Goal: Task Accomplishment & Management: Manage account settings

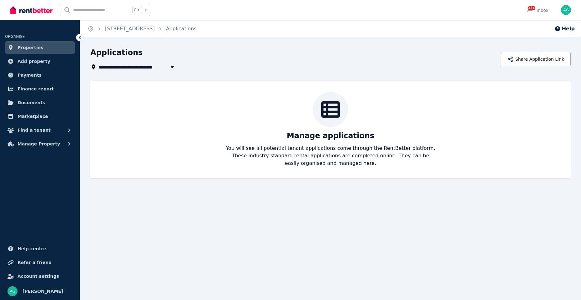
click at [31, 47] on span "Properties" at bounding box center [31, 48] width 26 height 8
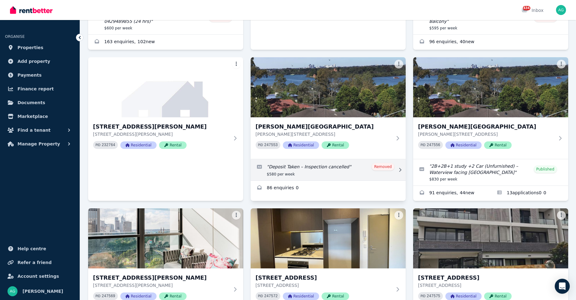
scroll to position [156, 0]
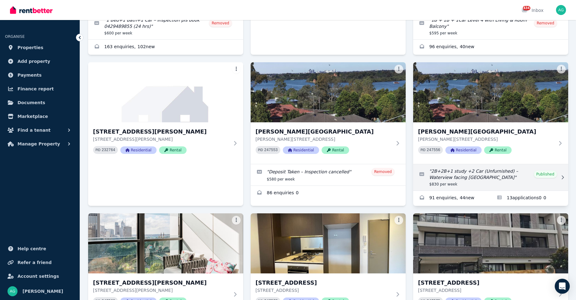
click at [450, 166] on link "Edit listing: 2B+2B+1 study +2 Car (Unfurnished) – Waterview facing MeadowBank" at bounding box center [490, 177] width 155 height 26
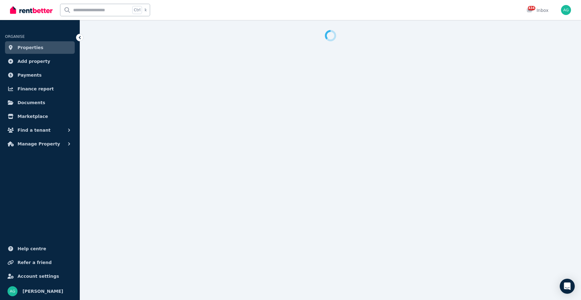
select select "**********"
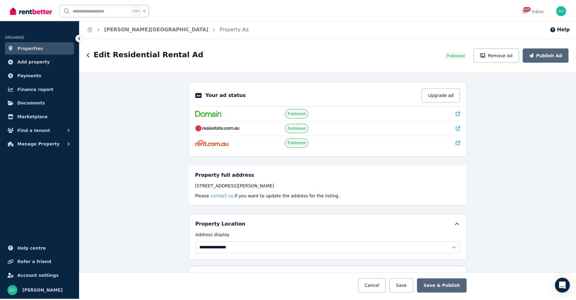
scroll to position [132, 0]
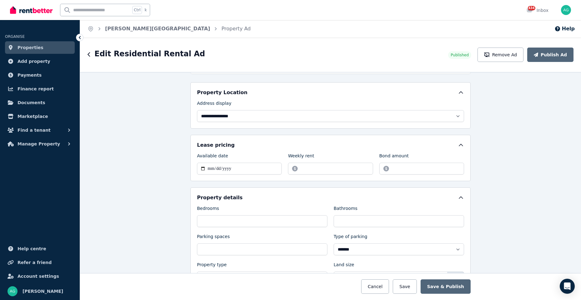
click at [27, 46] on span "Properties" at bounding box center [31, 48] width 26 height 8
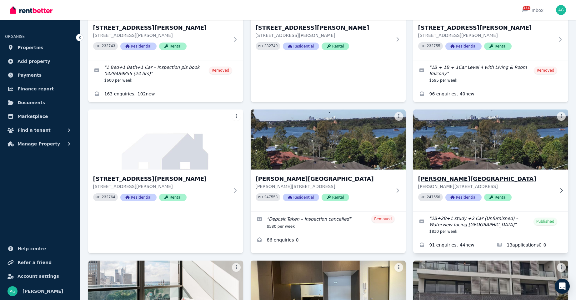
scroll to position [125, 0]
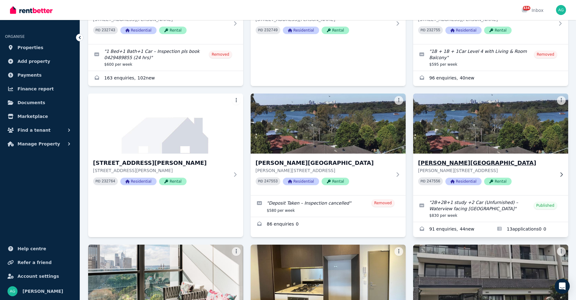
click at [452, 161] on h3 "[PERSON_NAME][GEOGRAPHIC_DATA]" at bounding box center [486, 163] width 136 height 9
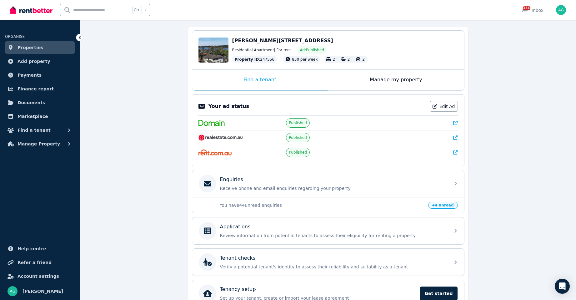
scroll to position [89, 0]
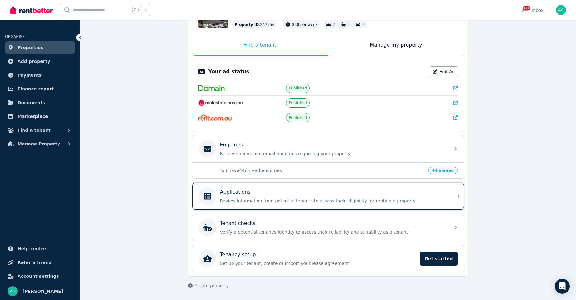
click at [340, 205] on div "Applications Review information from potential tenants to assess their eligibil…" at bounding box center [323, 196] width 248 height 18
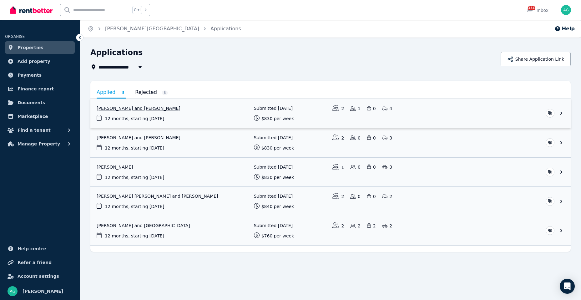
click at [559, 112] on link "View application: Kieren James and Samantha Graham" at bounding box center [330, 113] width 480 height 29
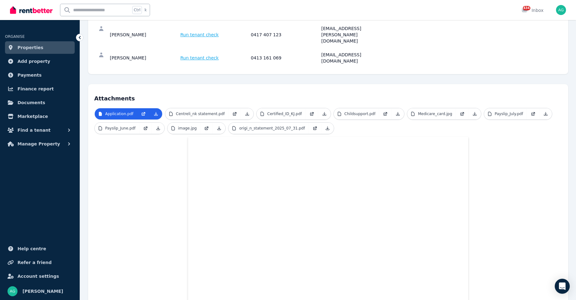
scroll to position [94, 0]
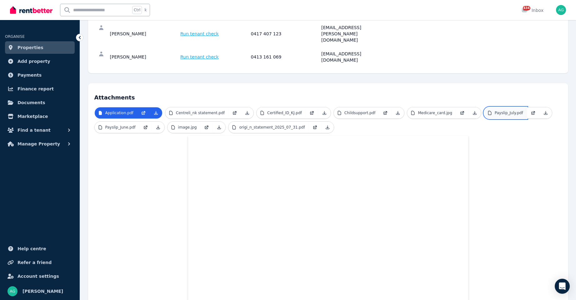
click at [495, 110] on p "Payslip_July.pdf" at bounding box center [509, 112] width 28 height 5
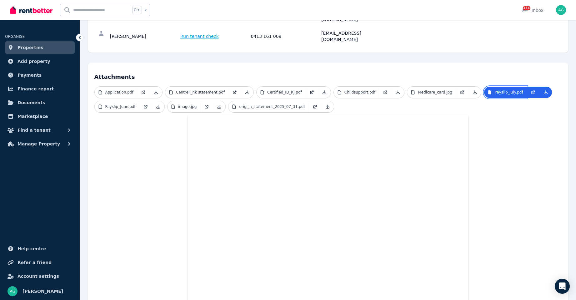
scroll to position [188, 0]
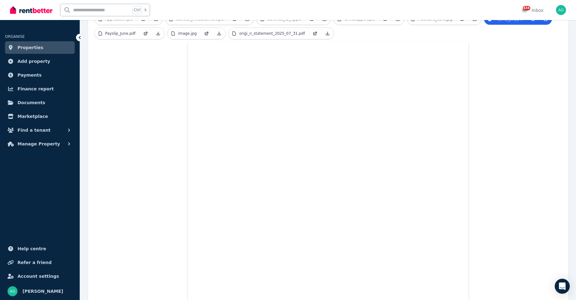
click at [30, 50] on span "Properties" at bounding box center [31, 48] width 26 height 8
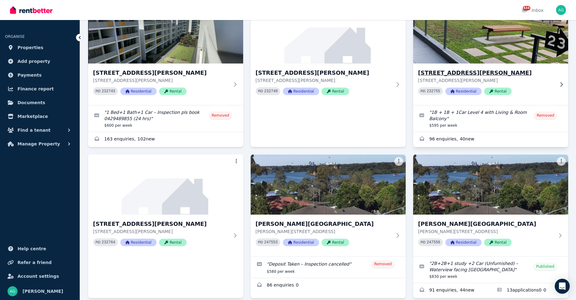
scroll to position [156, 0]
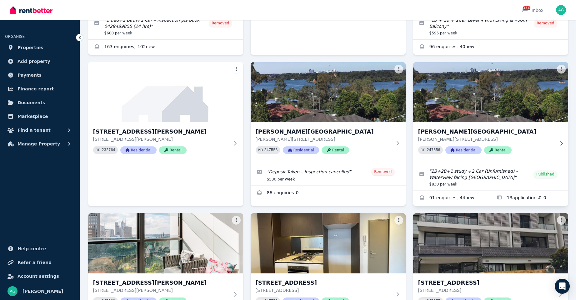
click at [445, 135] on h3 "[PERSON_NAME][GEOGRAPHIC_DATA]" at bounding box center [486, 131] width 136 height 9
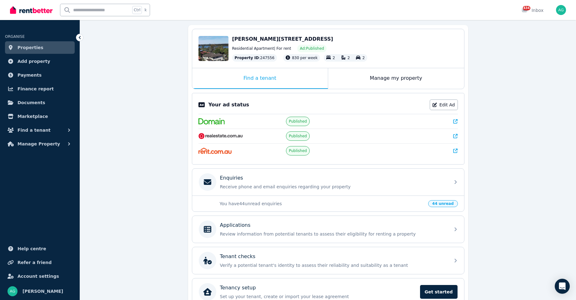
scroll to position [89, 0]
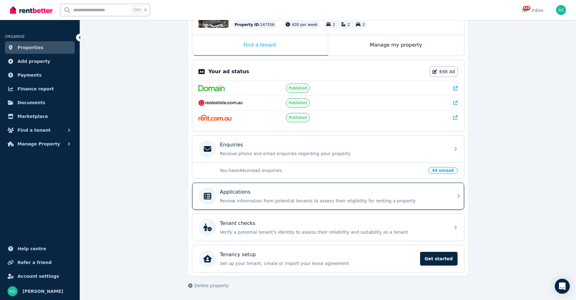
click at [253, 195] on div "Applications" at bounding box center [333, 192] width 226 height 8
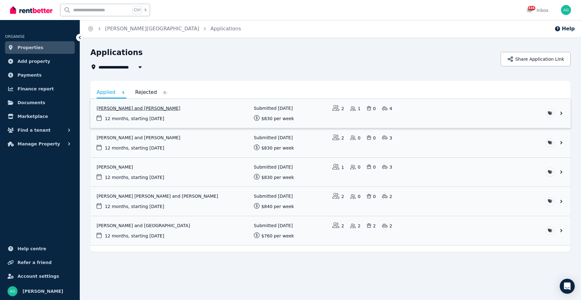
click at [151, 109] on link "View application: Kieren James and Samantha Graham" at bounding box center [330, 113] width 480 height 29
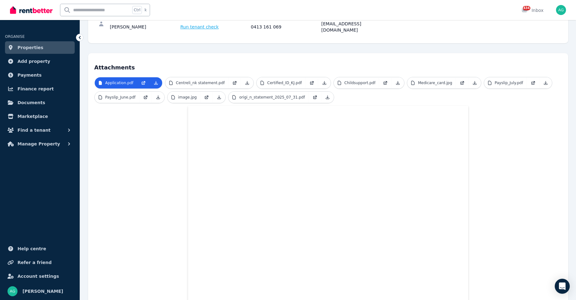
scroll to position [116, 0]
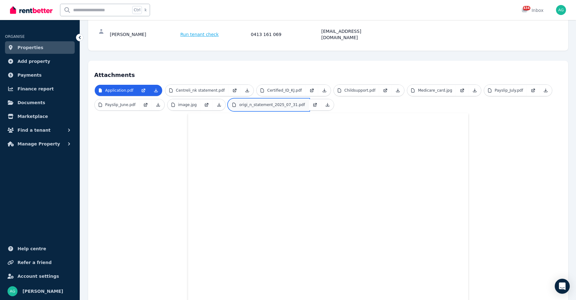
click at [260, 102] on p "origi_n_statement_2025_07_31.pdf" at bounding box center [272, 104] width 66 height 5
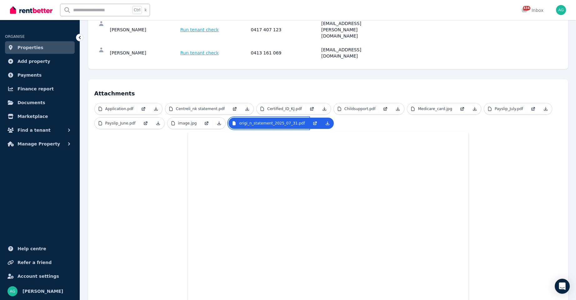
scroll to position [85, 0]
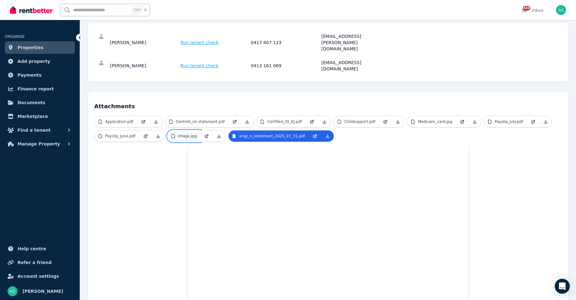
click at [195, 130] on link "image.jpg" at bounding box center [184, 135] width 33 height 11
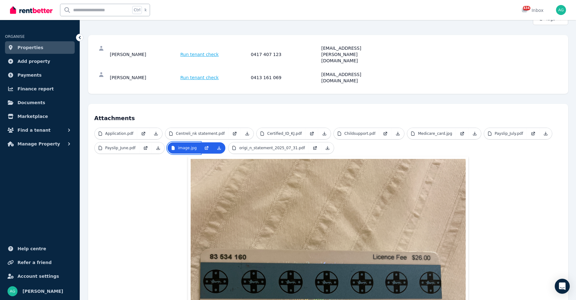
scroll to position [71, 0]
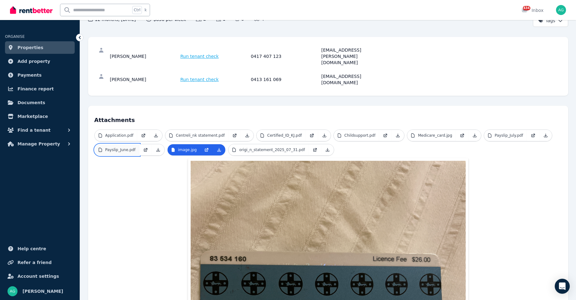
click at [111, 144] on link "Payslip_June.pdf" at bounding box center [117, 149] width 45 height 11
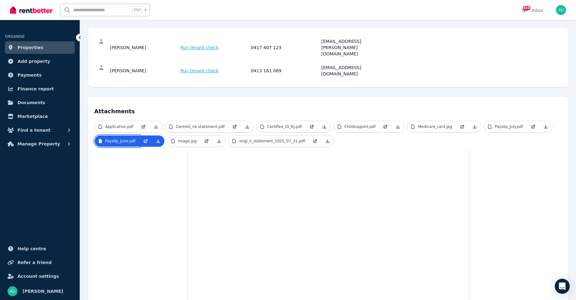
scroll to position [75, 0]
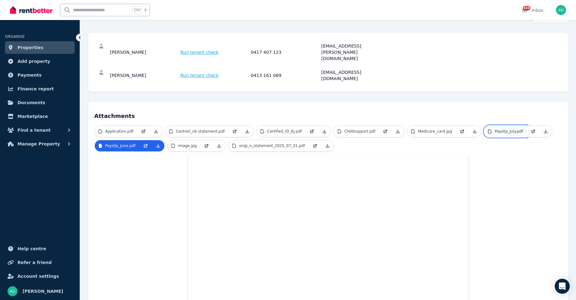
click at [497, 129] on p "Payslip_July.pdf" at bounding box center [509, 131] width 28 height 5
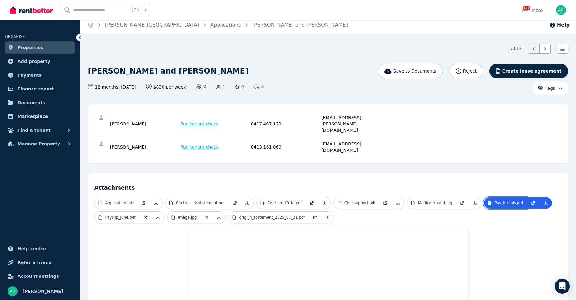
scroll to position [0, 0]
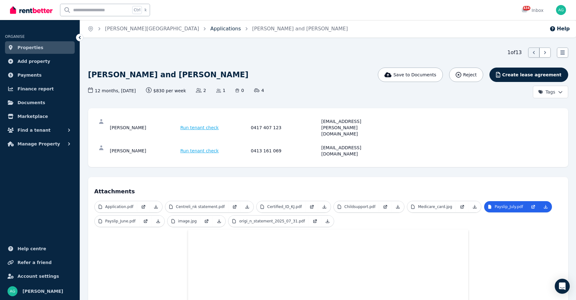
click at [210, 30] on link "Applications" at bounding box center [225, 29] width 31 height 6
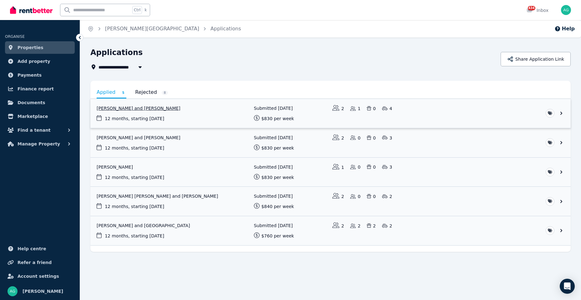
click at [160, 107] on link "View application: Kieren James and Samantha Graham" at bounding box center [330, 113] width 480 height 29
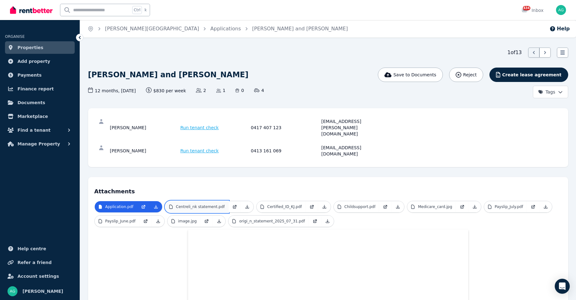
click at [212, 204] on p "Centreli_nk statement.pdf" at bounding box center [200, 206] width 49 height 5
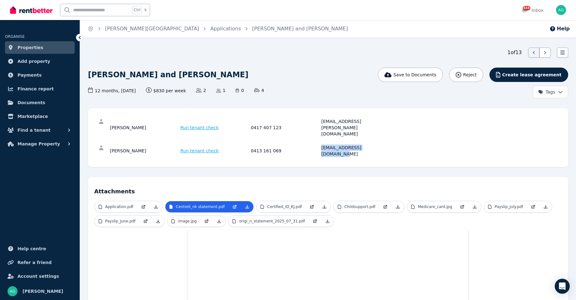
drag, startPoint x: 382, startPoint y: 136, endPoint x: 316, endPoint y: 136, distance: 66.9
click at [316, 144] on div "[PERSON_NAME] Run tenant check 0413 161 069 [EMAIL_ADDRESS][DOMAIN_NAME]" at bounding box center [250, 150] width 280 height 13
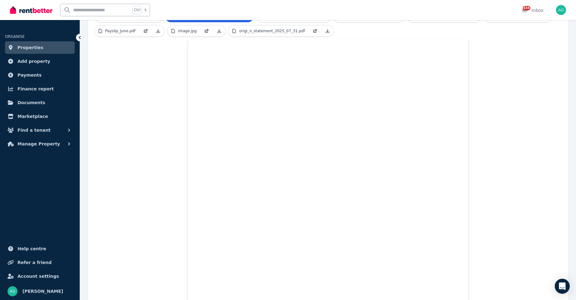
scroll to position [65, 0]
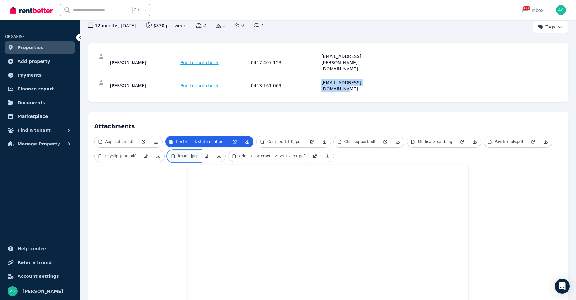
click at [188, 154] on p "image.jpg" at bounding box center [187, 156] width 19 height 5
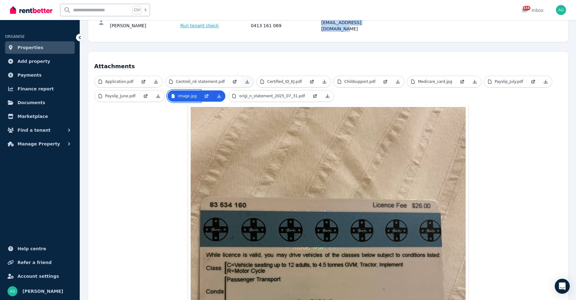
scroll to position [71, 0]
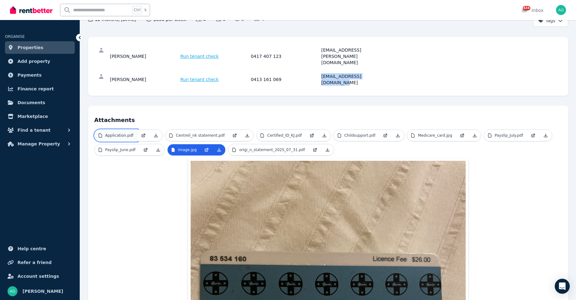
drag, startPoint x: 110, startPoint y: 118, endPoint x: 170, endPoint y: 127, distance: 61.4
click at [110, 133] on p "Application.pdf" at bounding box center [119, 135] width 28 height 5
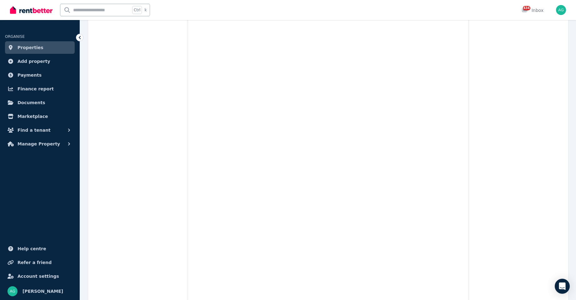
scroll to position [2583, 0]
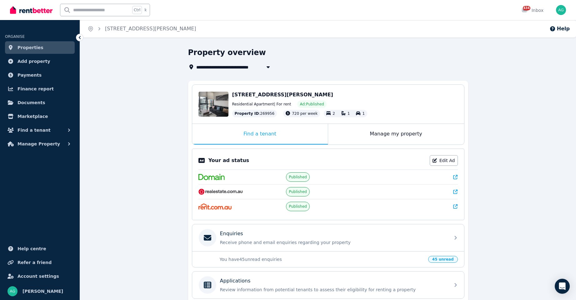
click at [29, 45] on span "Properties" at bounding box center [31, 48] width 26 height 8
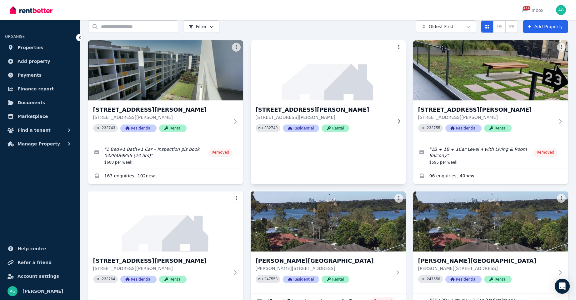
scroll to position [63, 0]
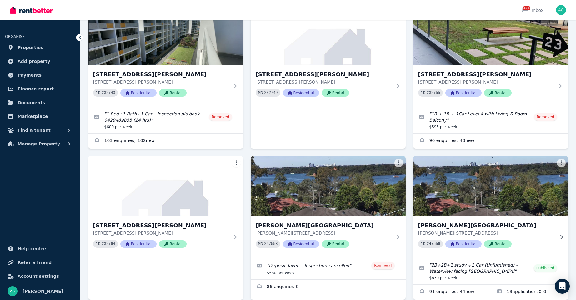
click at [445, 224] on h3 "[PERSON_NAME][GEOGRAPHIC_DATA]" at bounding box center [486, 225] width 136 height 9
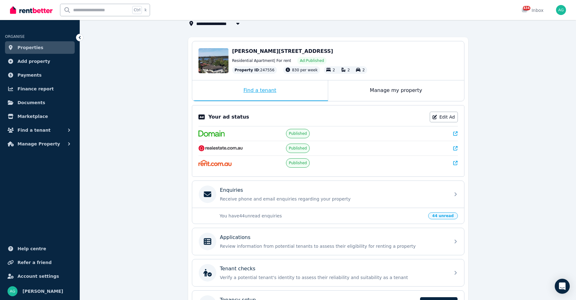
scroll to position [89, 0]
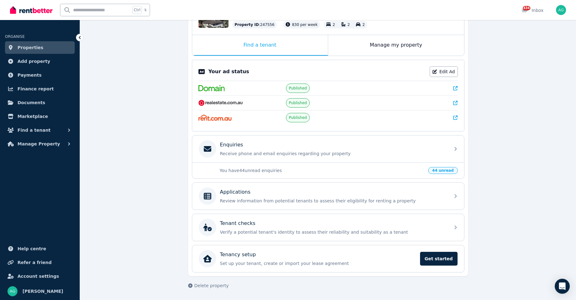
click at [40, 48] on link "Properties" at bounding box center [40, 47] width 70 height 13
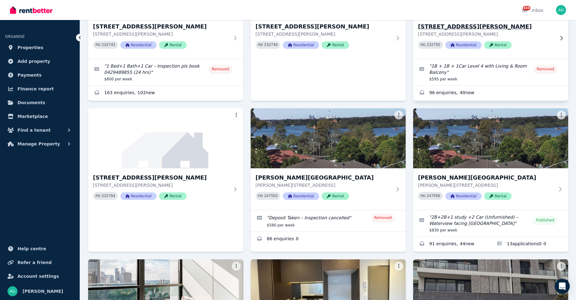
scroll to position [125, 0]
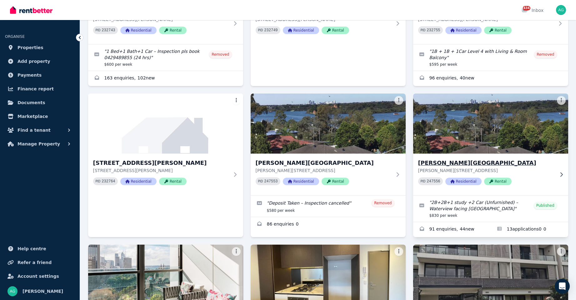
click at [443, 164] on h3 "[PERSON_NAME][GEOGRAPHIC_DATA]" at bounding box center [486, 163] width 136 height 9
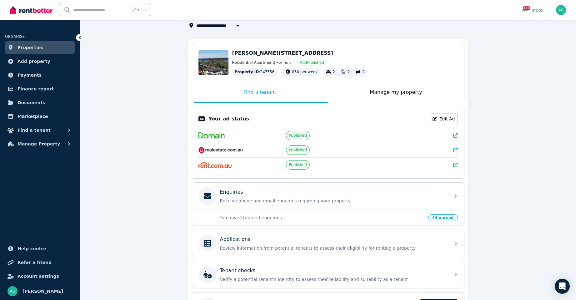
scroll to position [89, 0]
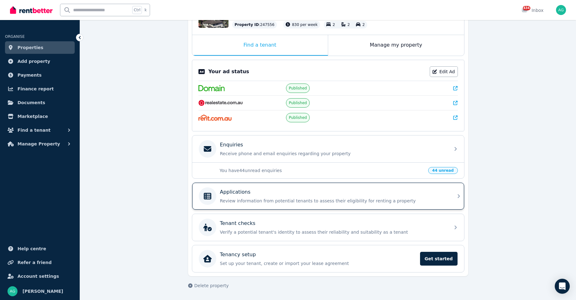
click at [296, 199] on p "Review information from potential tenants to assess their eligibility for renti…" at bounding box center [333, 201] width 226 height 6
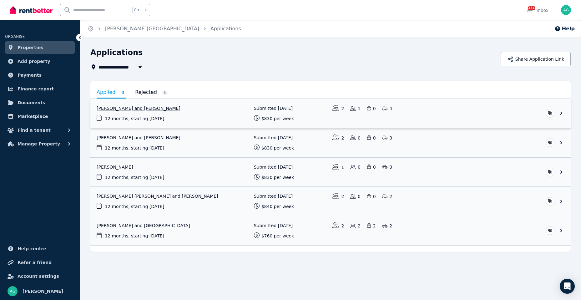
click at [141, 106] on link "View application: Kieren James and Samantha Graham" at bounding box center [330, 113] width 480 height 29
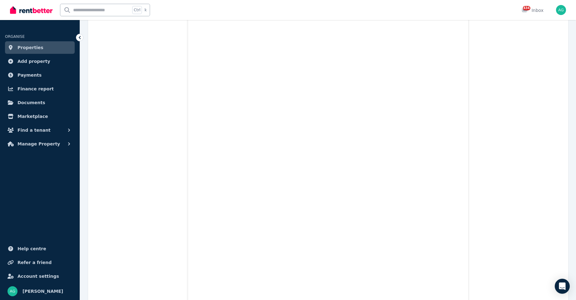
scroll to position [1503, 0]
